Goal: Task Accomplishment & Management: Complete application form

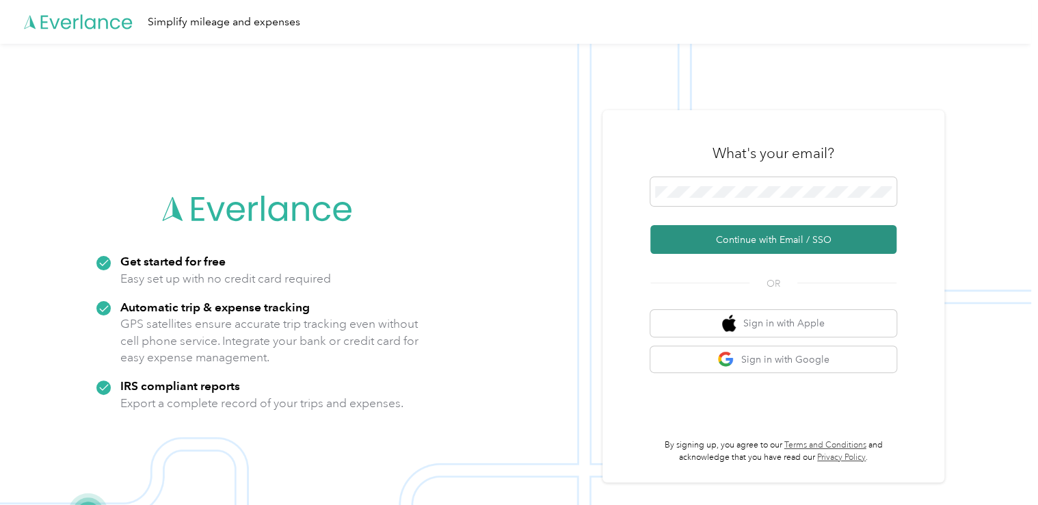
click at [723, 231] on button "Continue with Email / SSO" at bounding box center [773, 239] width 246 height 29
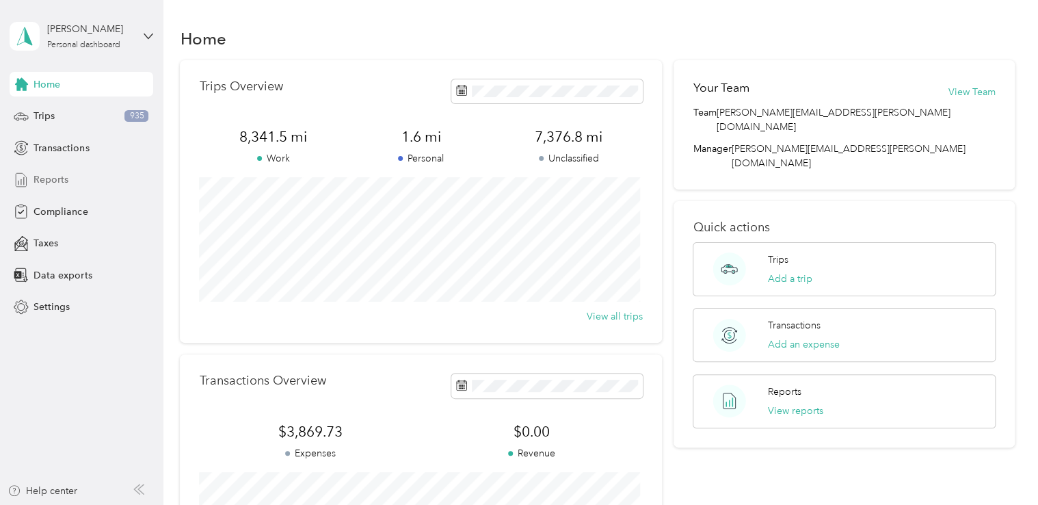
click at [45, 177] on span "Reports" at bounding box center [50, 179] width 35 height 14
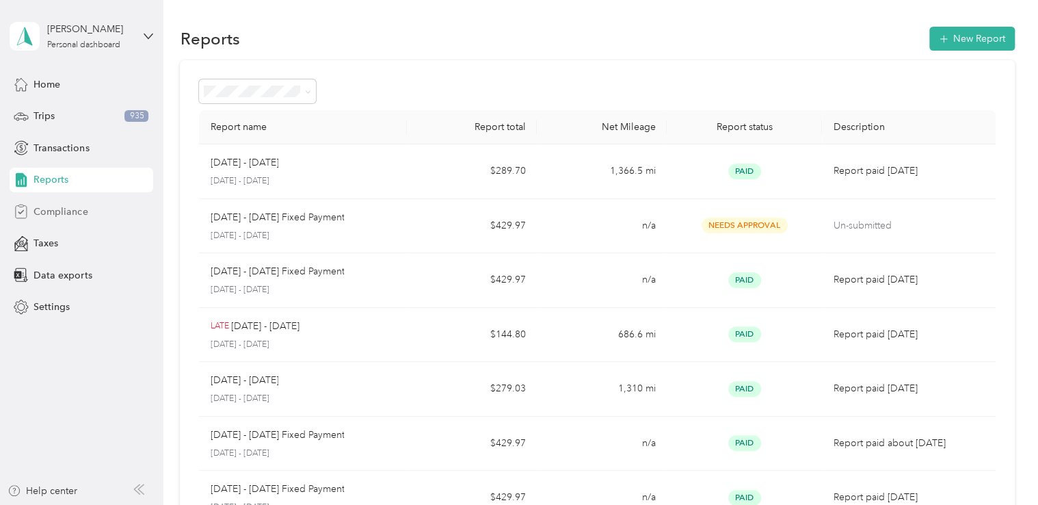
click at [88, 219] on div "Compliance" at bounding box center [82, 211] width 144 height 25
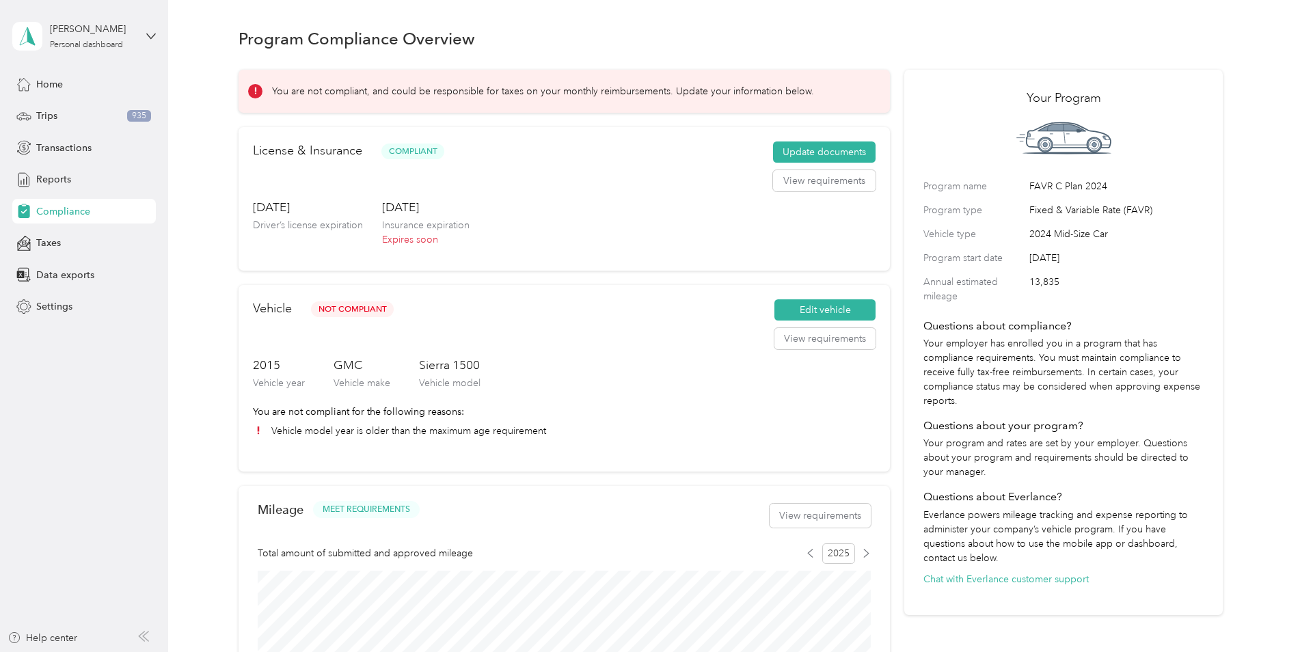
click at [403, 91] on p "You are not compliant, and could be responsible for taxes on your monthly reimb…" at bounding box center [543, 91] width 542 height 14
click at [819, 153] on button "Update documents" at bounding box center [824, 153] width 103 height 22
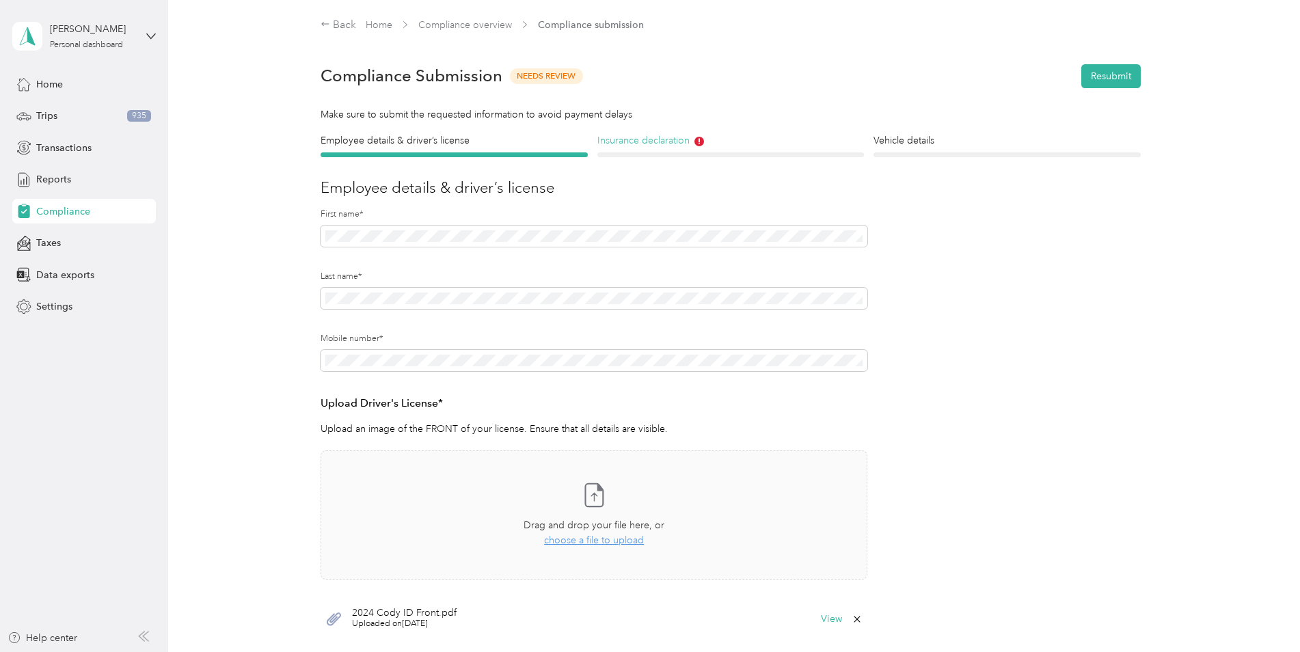
click at [691, 135] on h4 "Insurance declaration" at bounding box center [730, 140] width 267 height 14
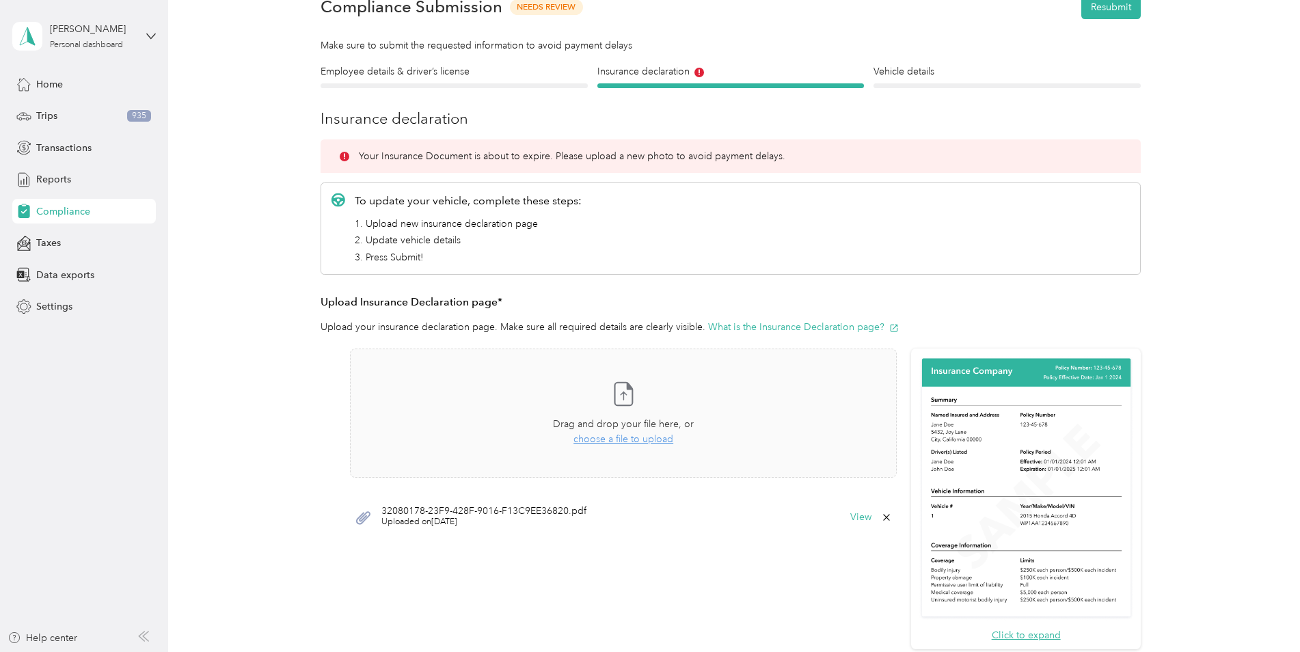
scroll to position [137, 0]
